Goal: Ask a question

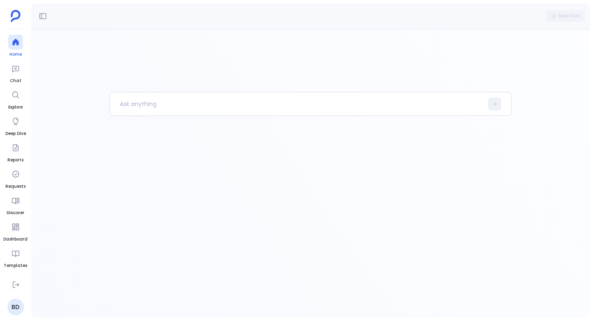
click at [19, 35] on div at bounding box center [15, 42] width 15 height 15
click at [19, 44] on div at bounding box center [15, 42] width 15 height 15
click at [14, 71] on icon at bounding box center [16, 68] width 8 height 8
click at [15, 282] on icon at bounding box center [16, 281] width 8 height 8
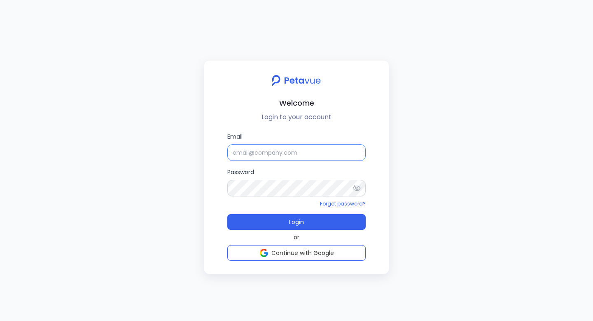
type input "bhaskar@petavue.com"
click at [264, 151] on input "bhaskar@petavue.com" at bounding box center [296, 152] width 138 height 16
click at [365, 188] on div at bounding box center [359, 188] width 13 height 16
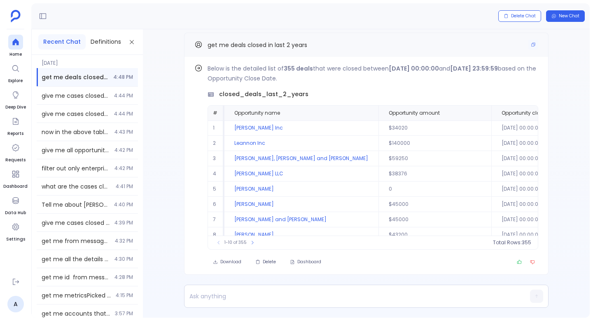
scroll to position [0, 135]
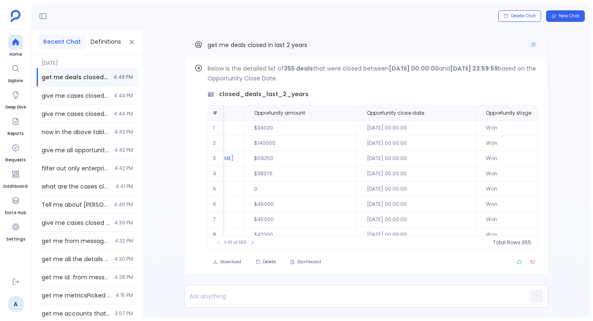
click at [278, 44] on span "get me deals closed in last 2 years" at bounding box center [258, 45] width 100 height 8
click at [532, 45] on icon "Copy" at bounding box center [533, 44] width 5 height 5
